Goal: Obtain resource: Download file/media

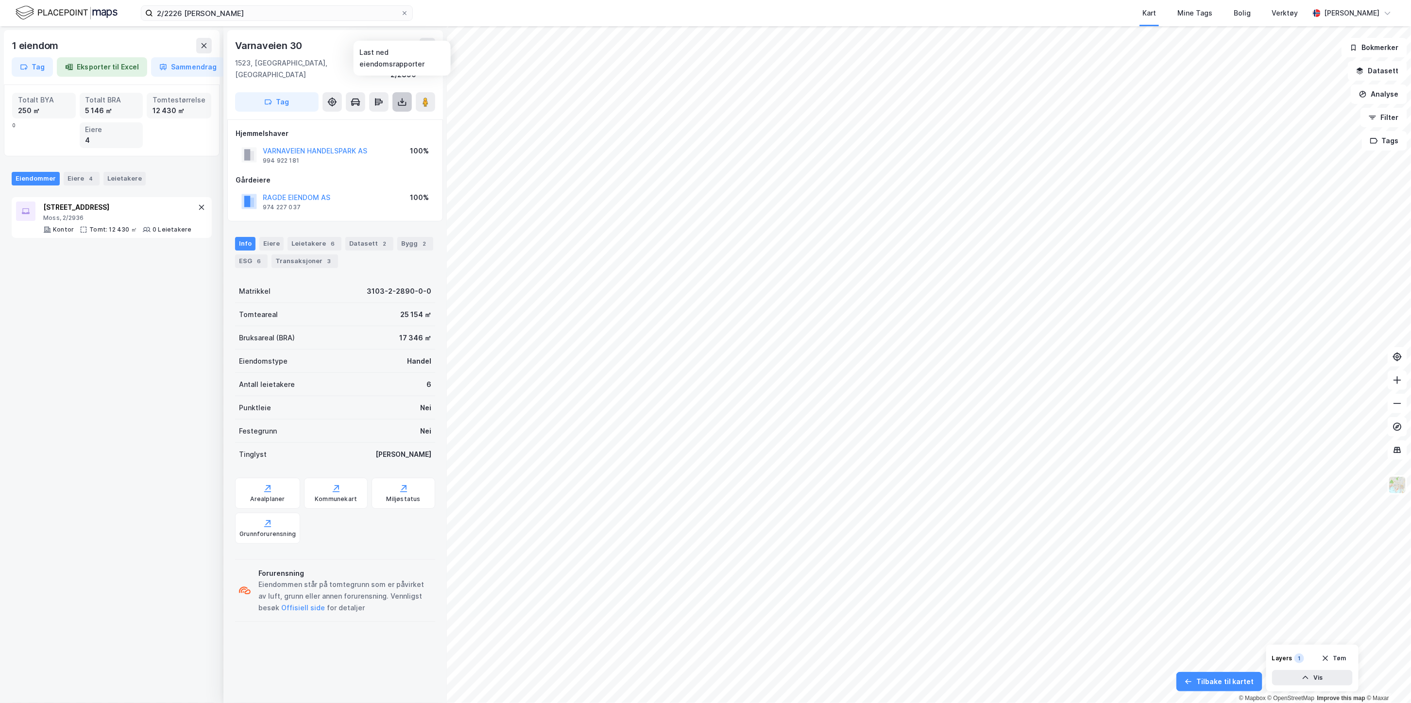
click at [399, 97] on icon at bounding box center [402, 102] width 10 height 10
click at [373, 118] on div "Last ned grunnbok" at bounding box center [354, 122] width 56 height 8
